Goal: Transaction & Acquisition: Download file/media

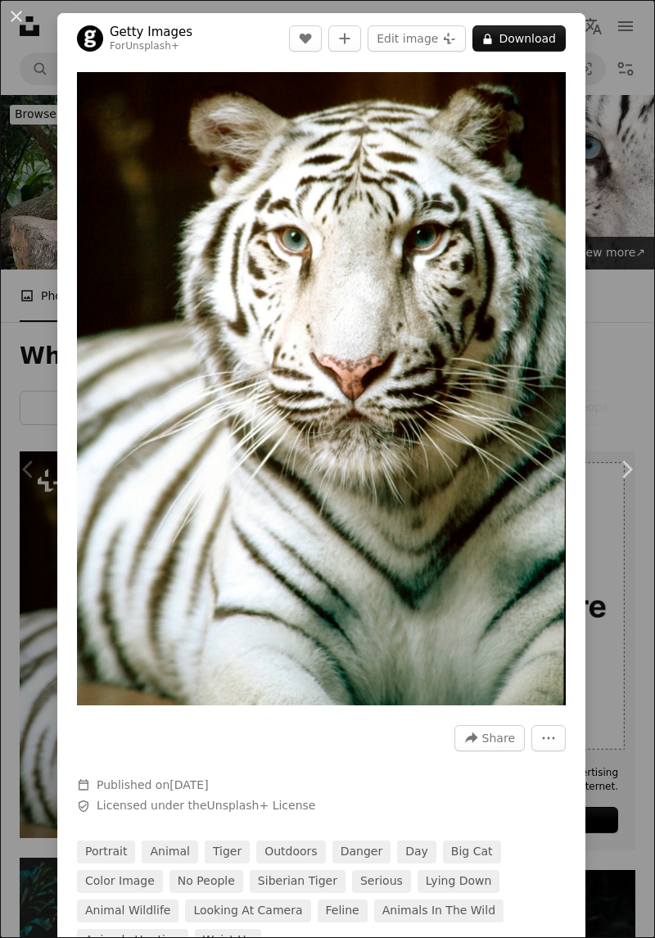
scroll to position [39, 0]
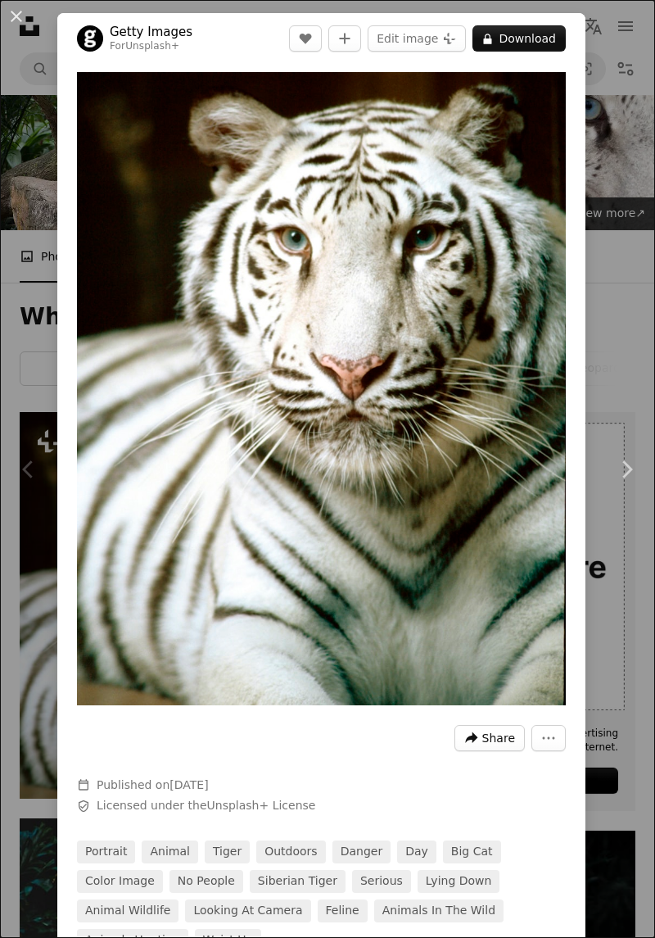
click at [507, 750] on span "Share" at bounding box center [499, 738] width 33 height 25
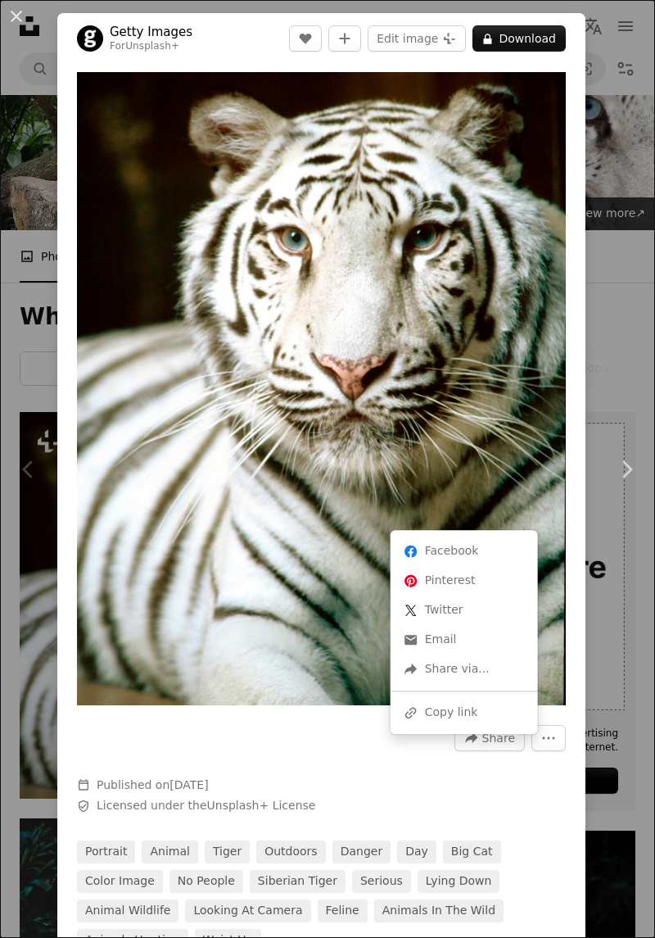
click at [469, 670] on div "A forward-right arrow Share via..." at bounding box center [464, 669] width 134 height 29
click at [463, 664] on div "A forward-right arrow Share via..." at bounding box center [464, 669] width 134 height 29
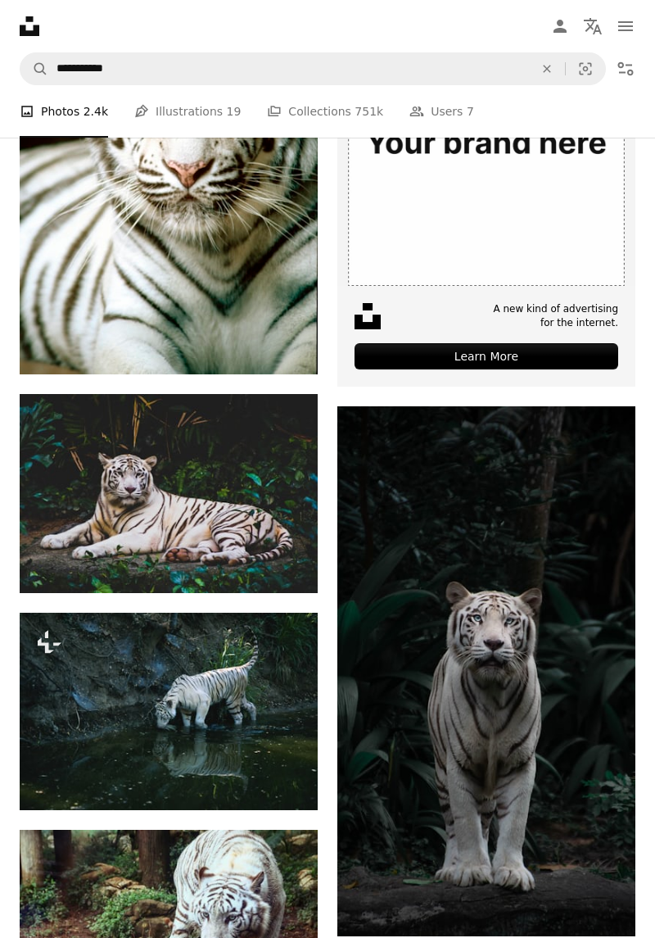
scroll to position [464, 0]
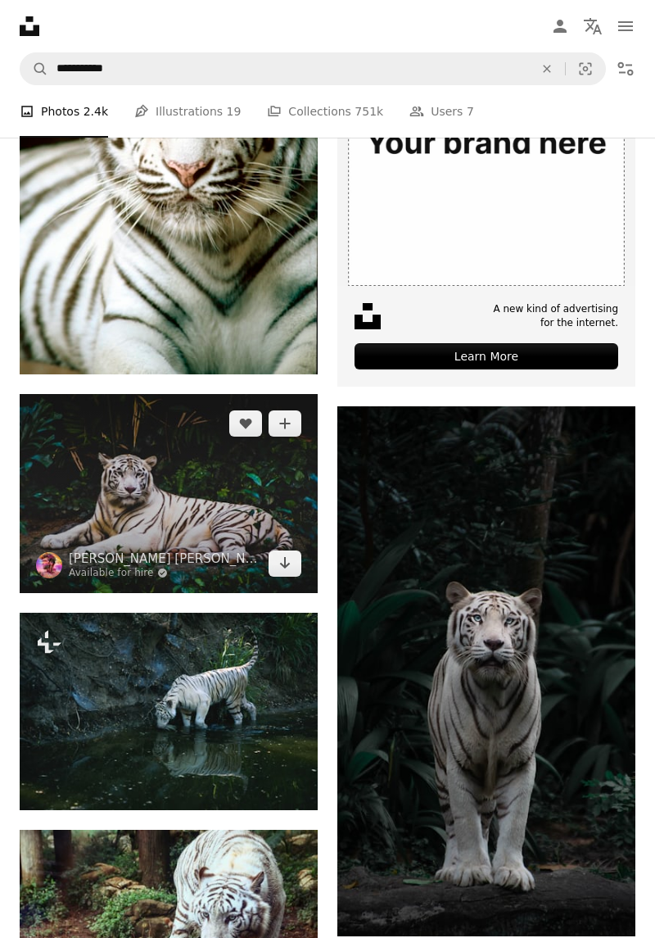
click at [277, 529] on img at bounding box center [169, 493] width 298 height 199
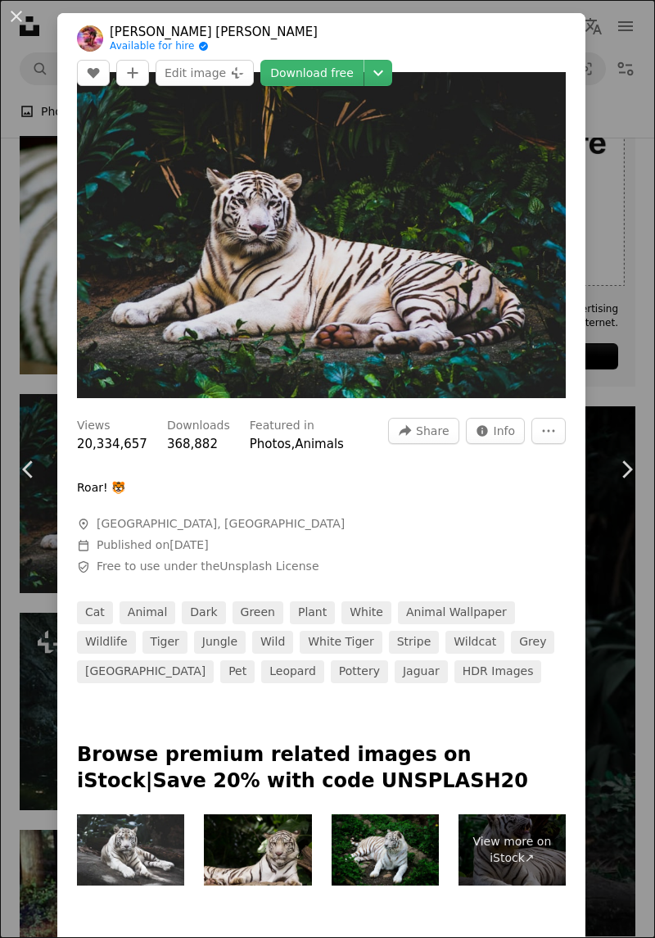
click at [364, 60] on link "Download free" at bounding box center [312, 73] width 103 height 26
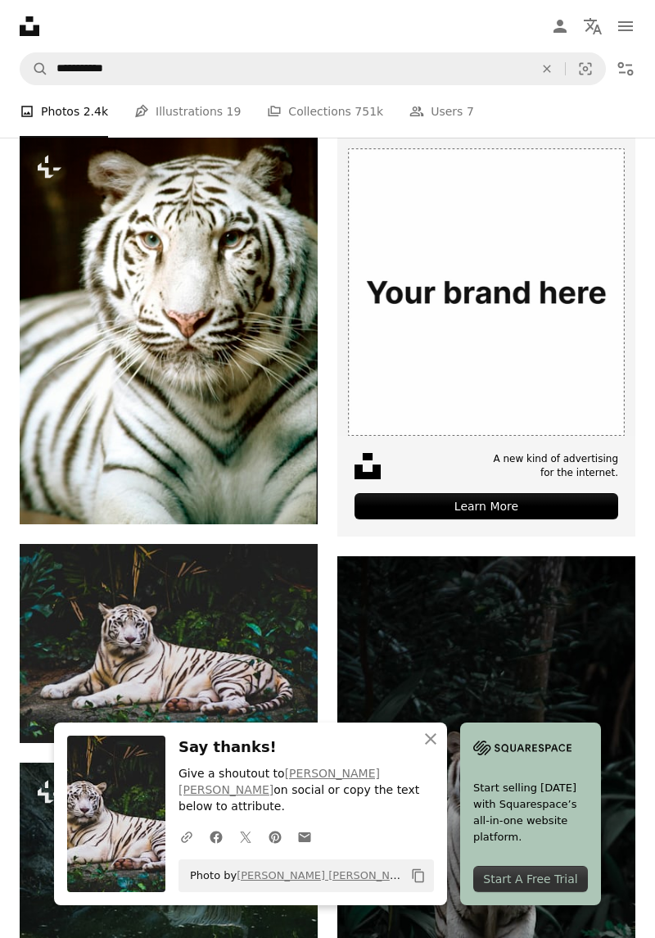
scroll to position [240, 0]
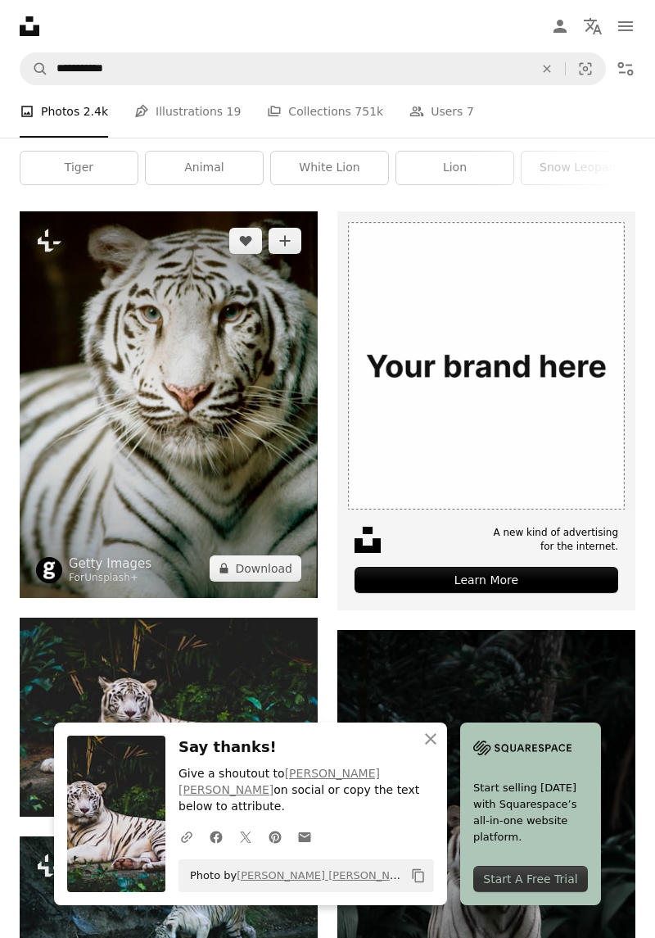
click at [251, 482] on img at bounding box center [169, 404] width 298 height 386
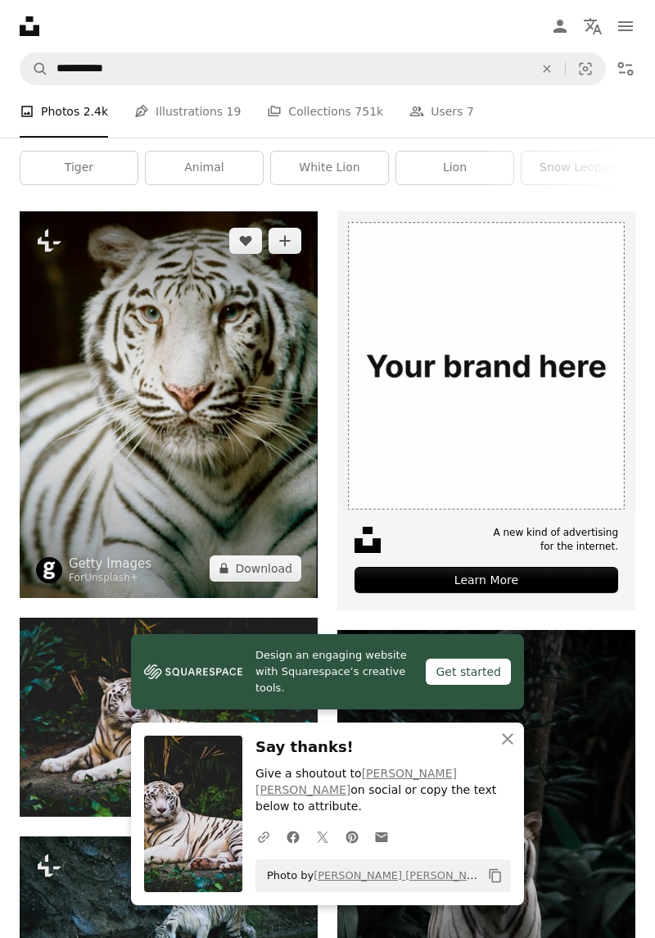
click at [228, 452] on img at bounding box center [169, 404] width 298 height 386
